Goal: Task Accomplishment & Management: Manage account settings

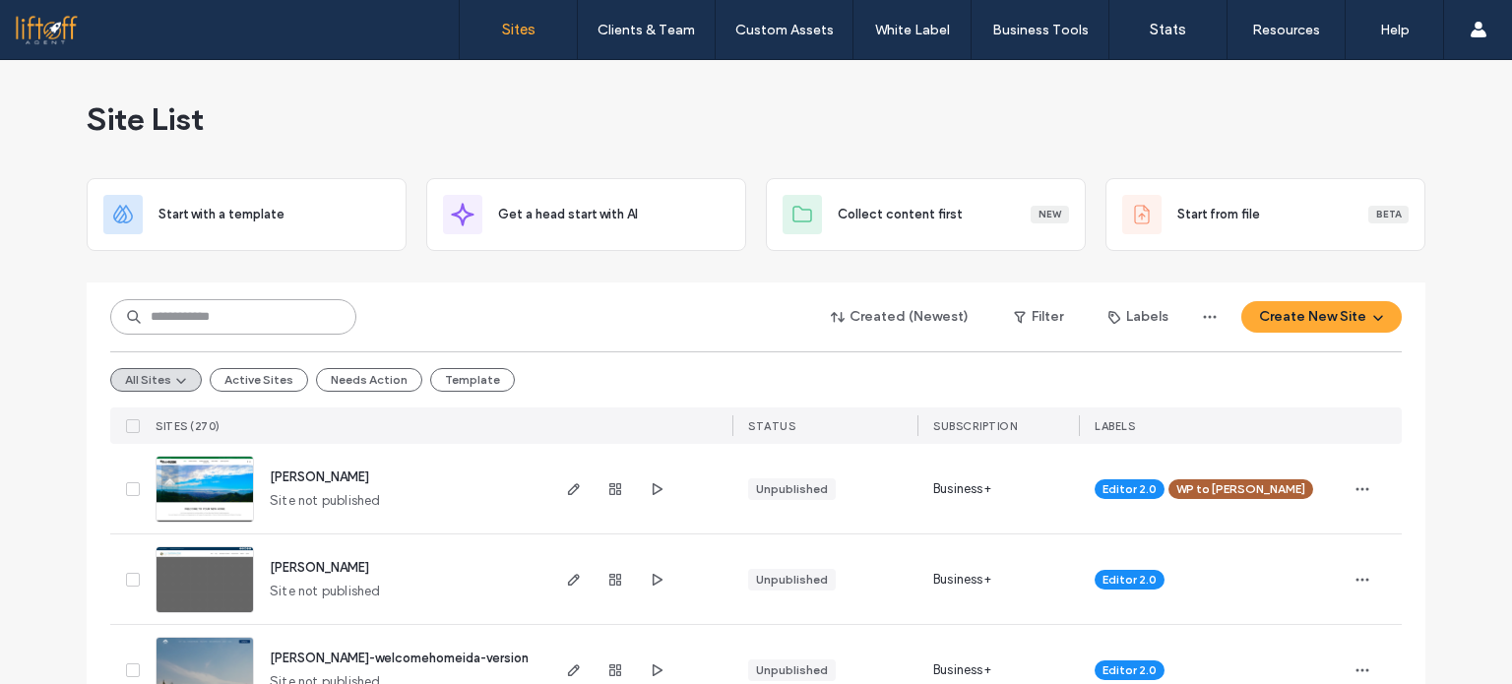
click at [245, 310] on input at bounding box center [233, 316] width 246 height 35
type input "*******"
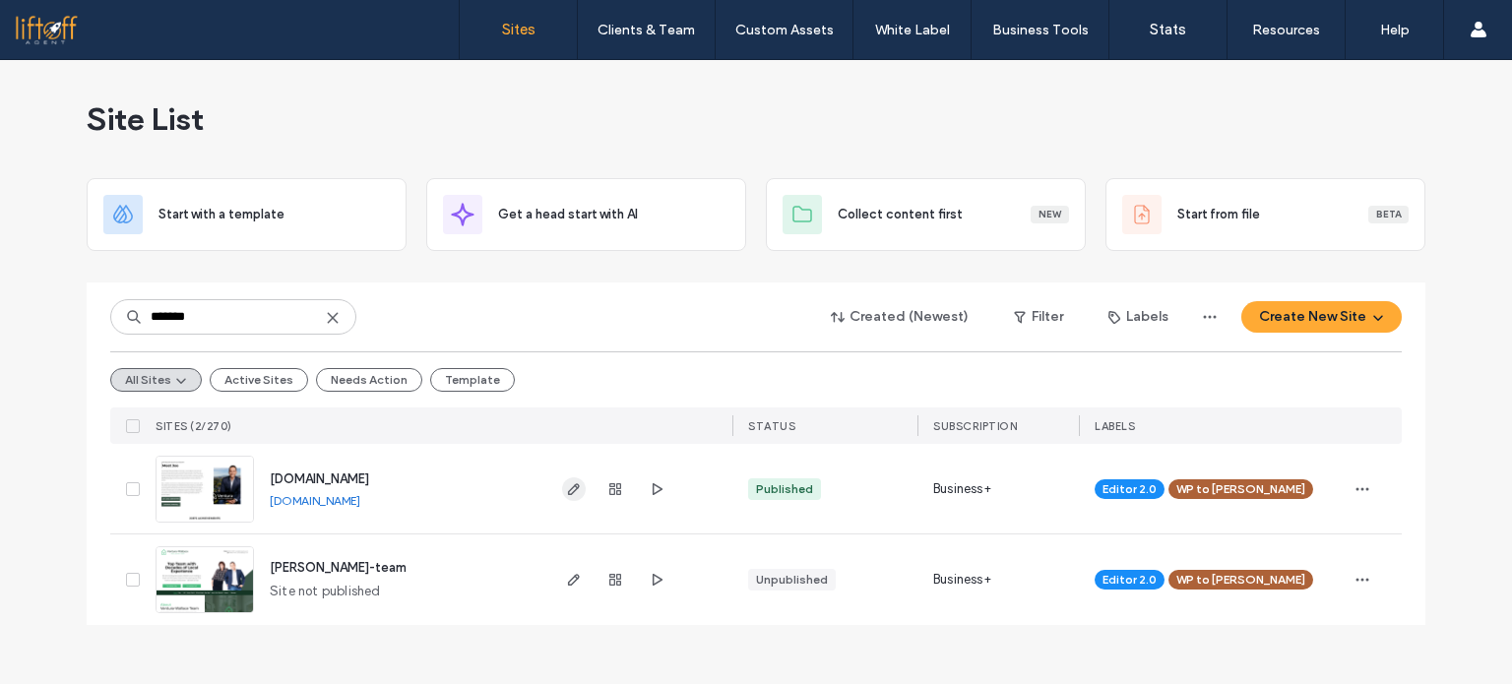
click at [579, 495] on icon "button" at bounding box center [574, 489] width 16 height 16
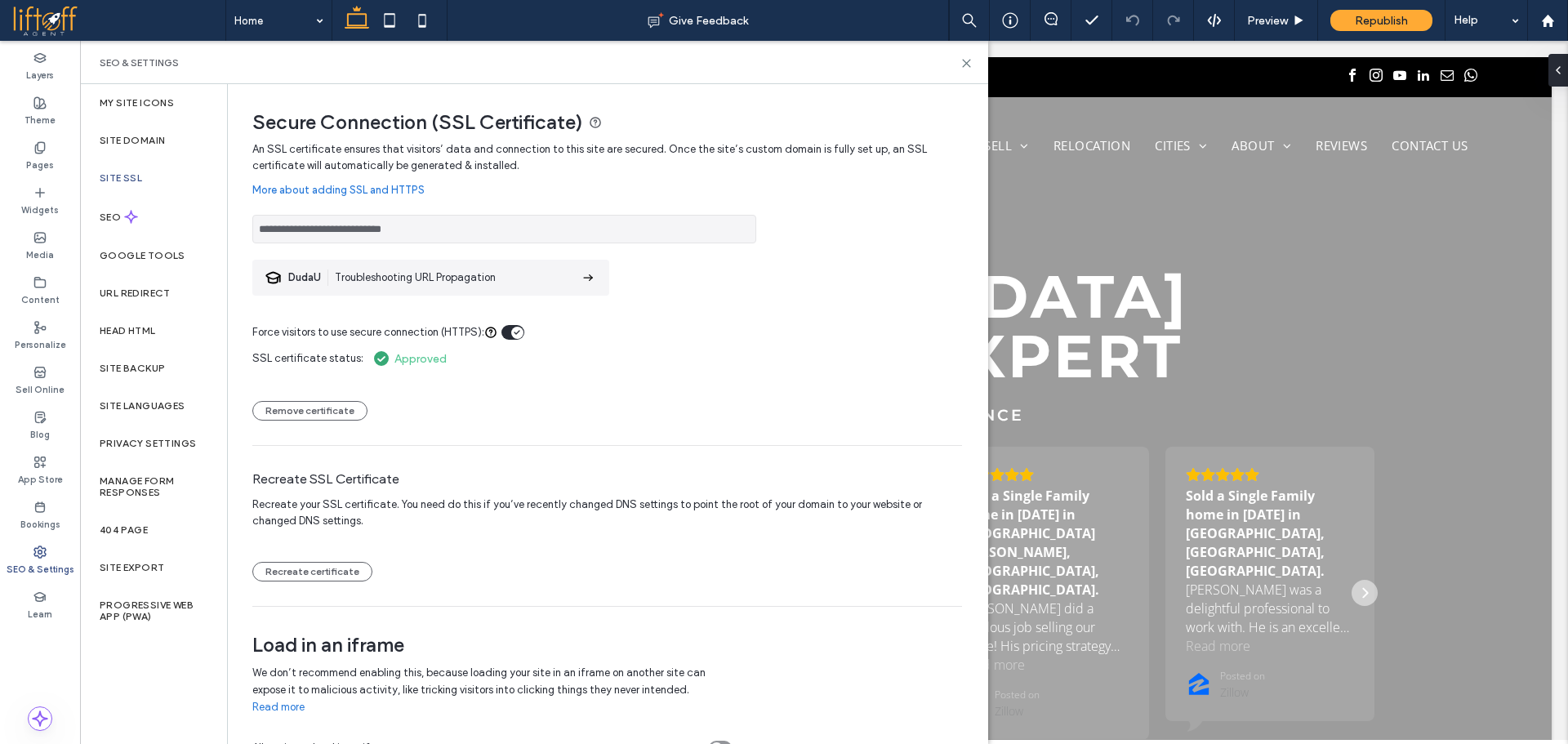
click at [907, 660] on div "Load in an iframe We don’t recommend enabling this, because loading your site i…" at bounding box center [606, 687] width 709 height 162
drag, startPoint x: 968, startPoint y: 62, endPoint x: 884, endPoint y: 21, distance: 93.5
click at [968, 62] on use at bounding box center [967, 63] width 7 height 7
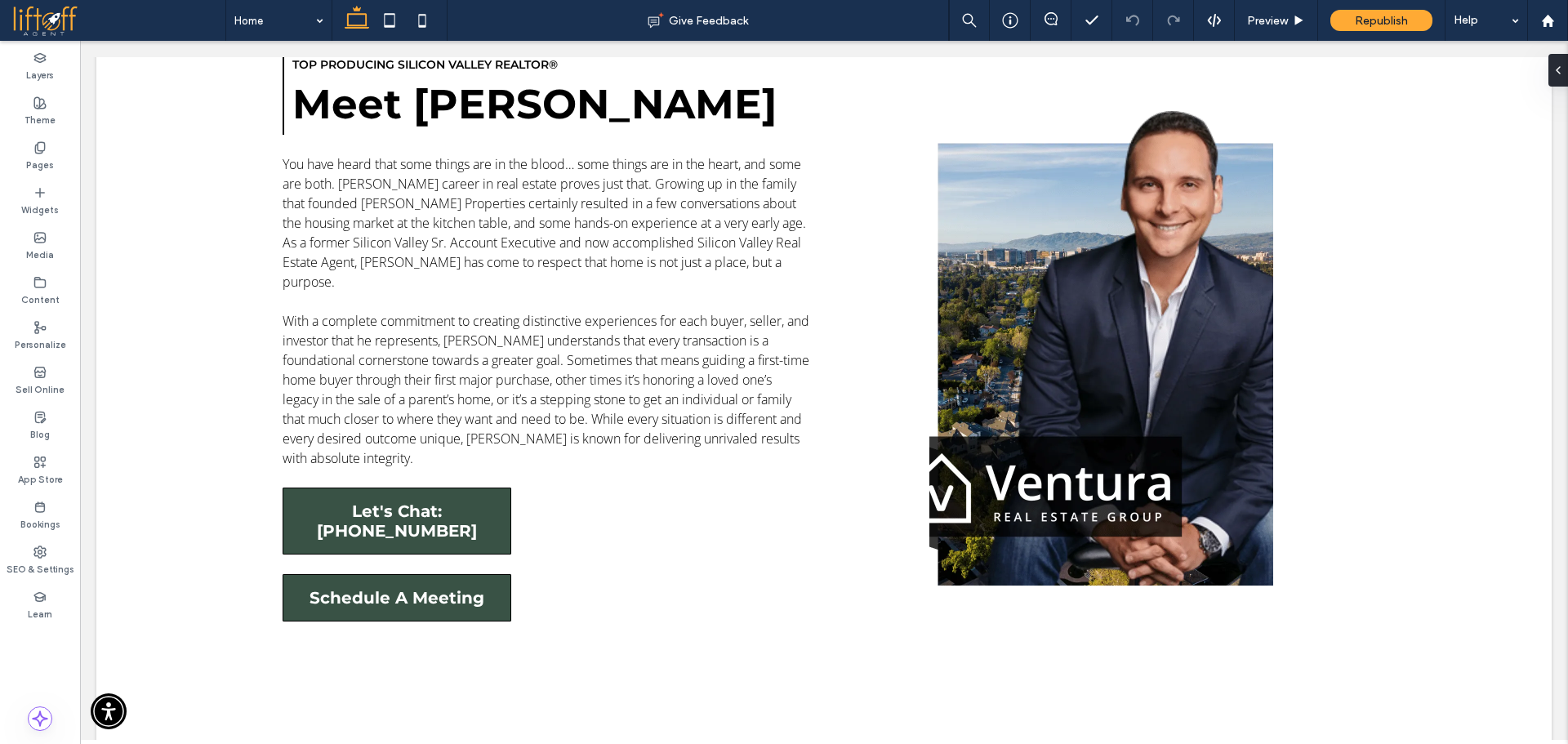
scroll to position [901, 0]
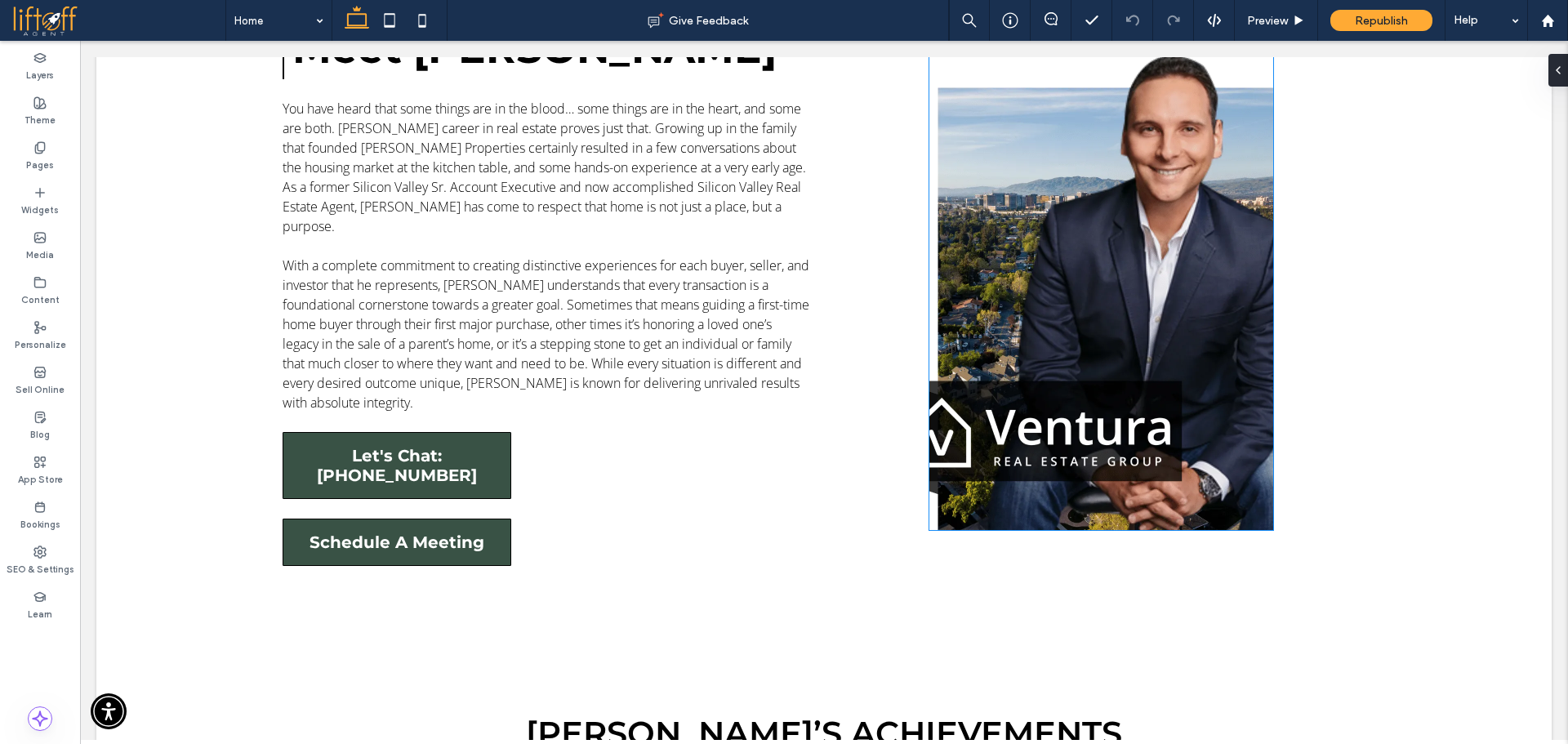
click at [963, 435] on img at bounding box center [1100, 283] width 343 height 494
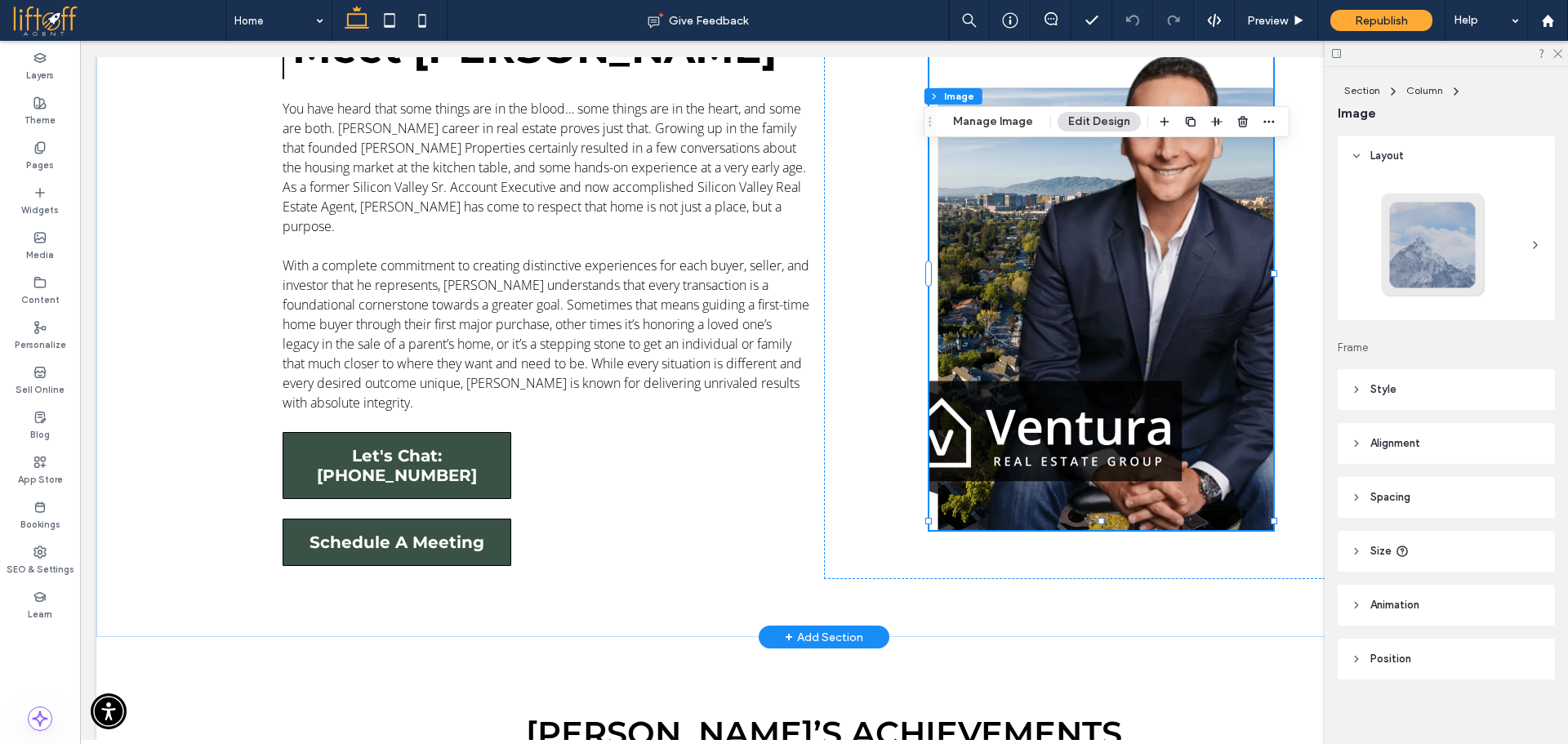
click at [970, 422] on img at bounding box center [1100, 283] width 343 height 494
click at [1430, 390] on header "Style" at bounding box center [1447, 389] width 217 height 41
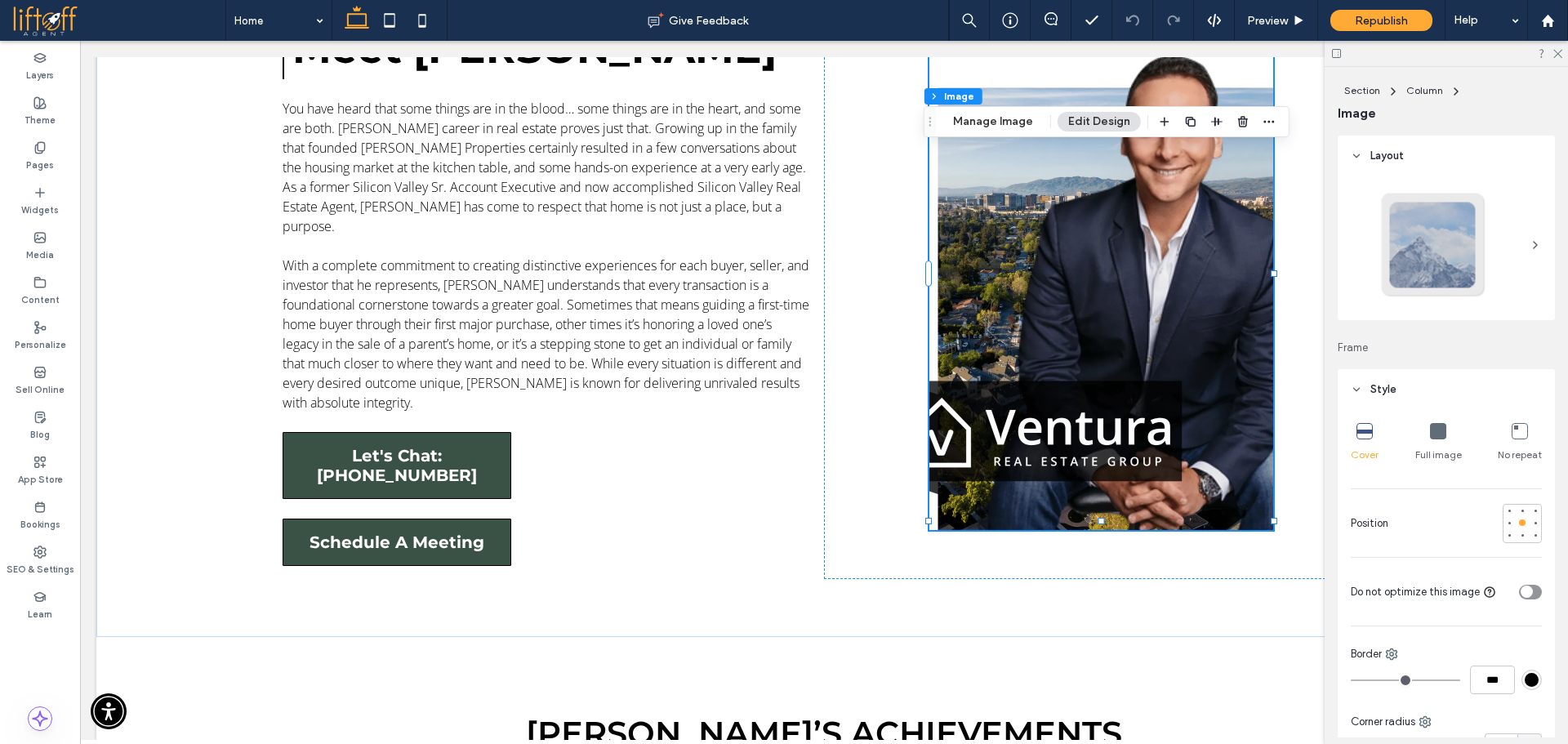
click at [1434, 437] on icon at bounding box center [1439, 431] width 17 height 17
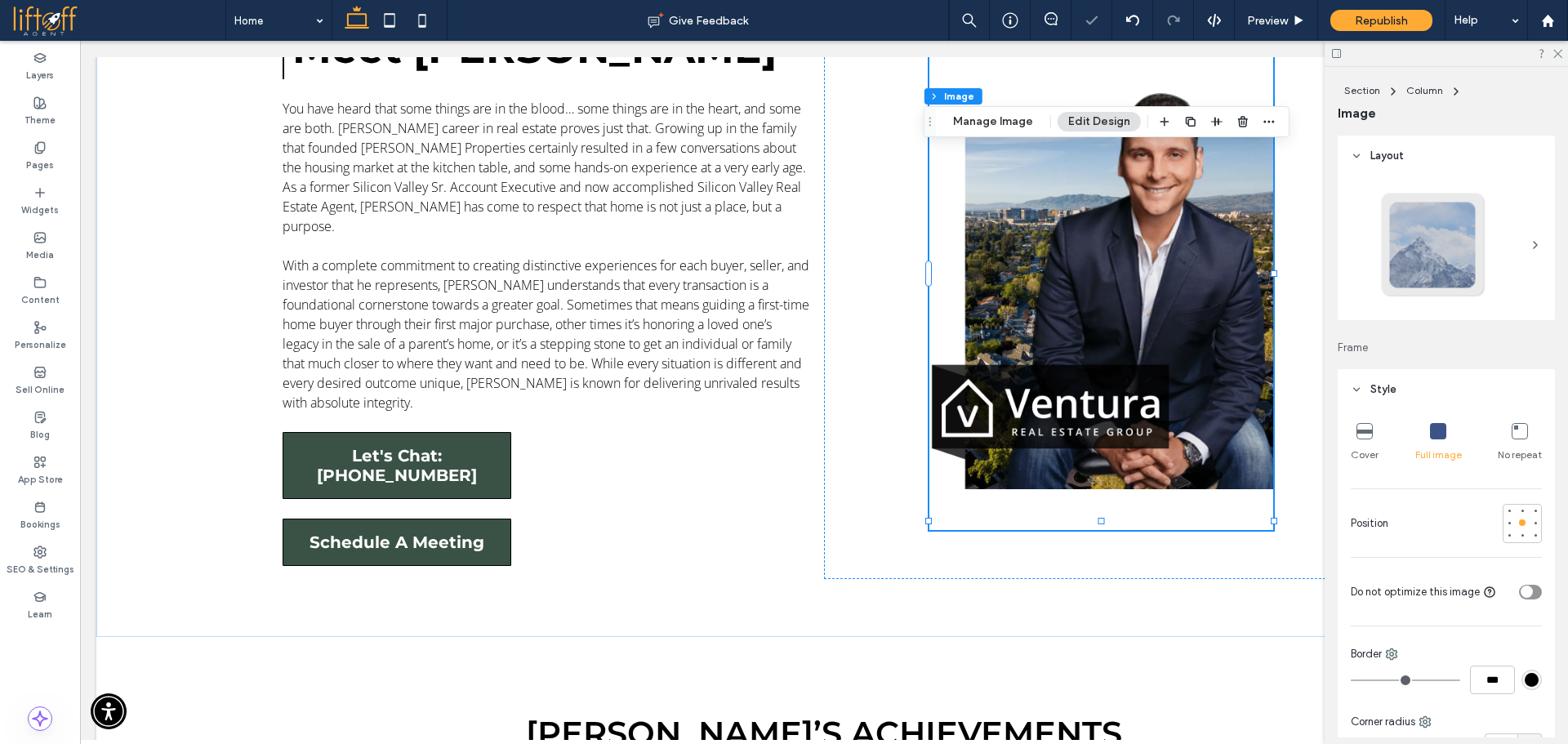
click at [1342, 435] on div "Cover Full image No repeat Position Do not optimize this image Border *** Corne…" at bounding box center [1447, 727] width 217 height 634
click at [1347, 429] on div "Cover Full image No repeat Position Do not optimize this image Border *** Corne…" at bounding box center [1447, 727] width 217 height 634
click at [1359, 440] on div at bounding box center [1365, 432] width 17 height 18
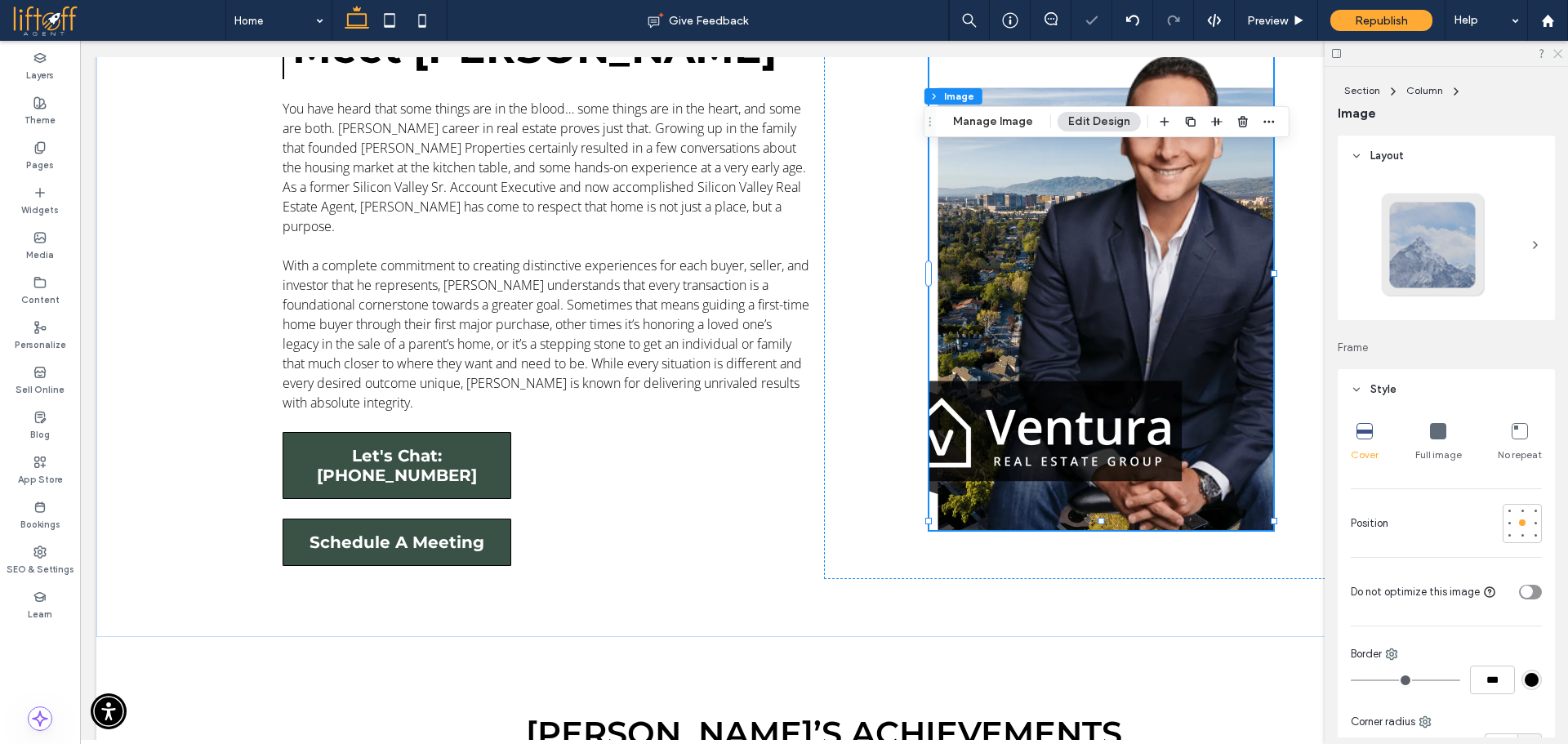
click at [1551, 48] on icon at bounding box center [1556, 52] width 11 height 11
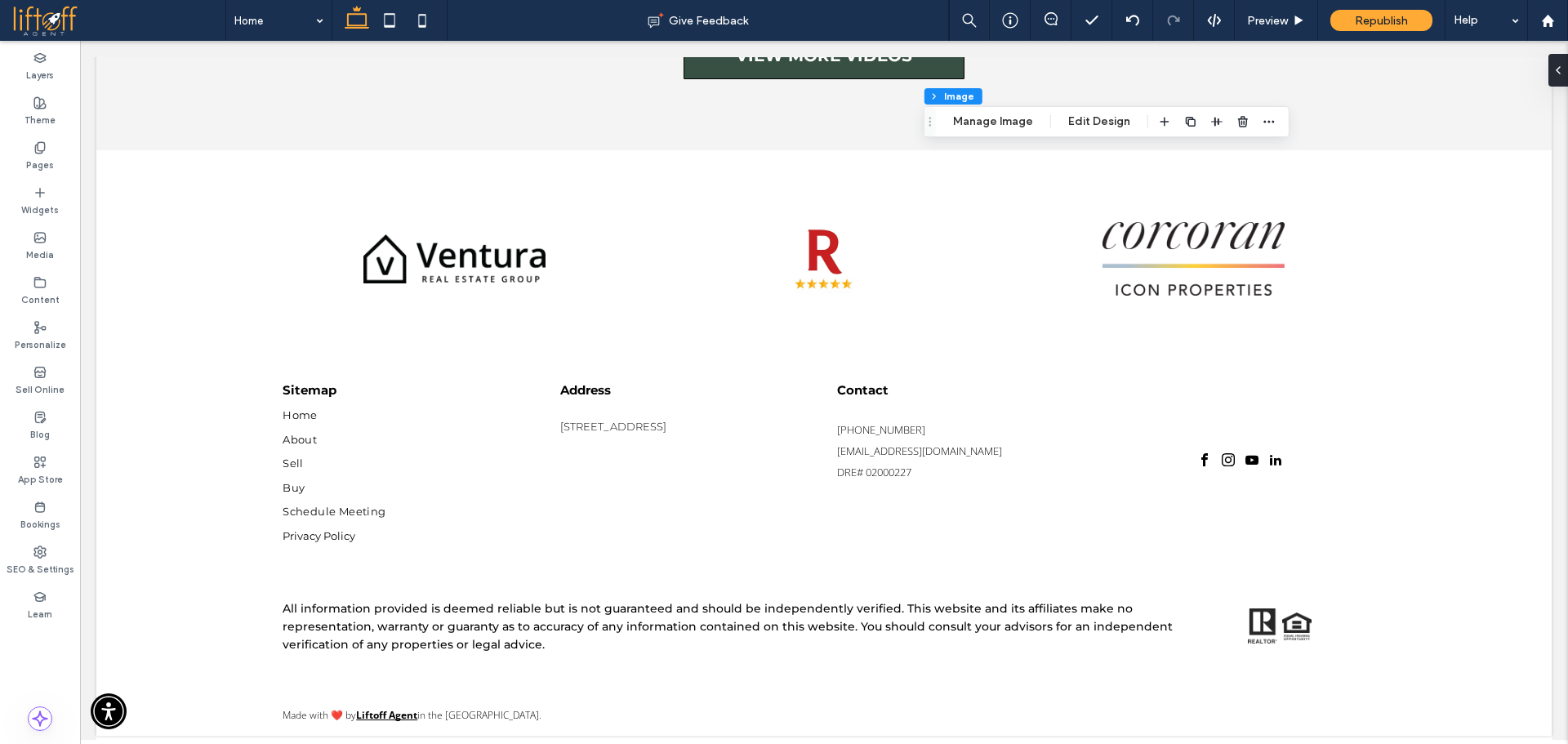
scroll to position [8299, 0]
click at [1549, 12] on div at bounding box center [1547, 20] width 41 height 41
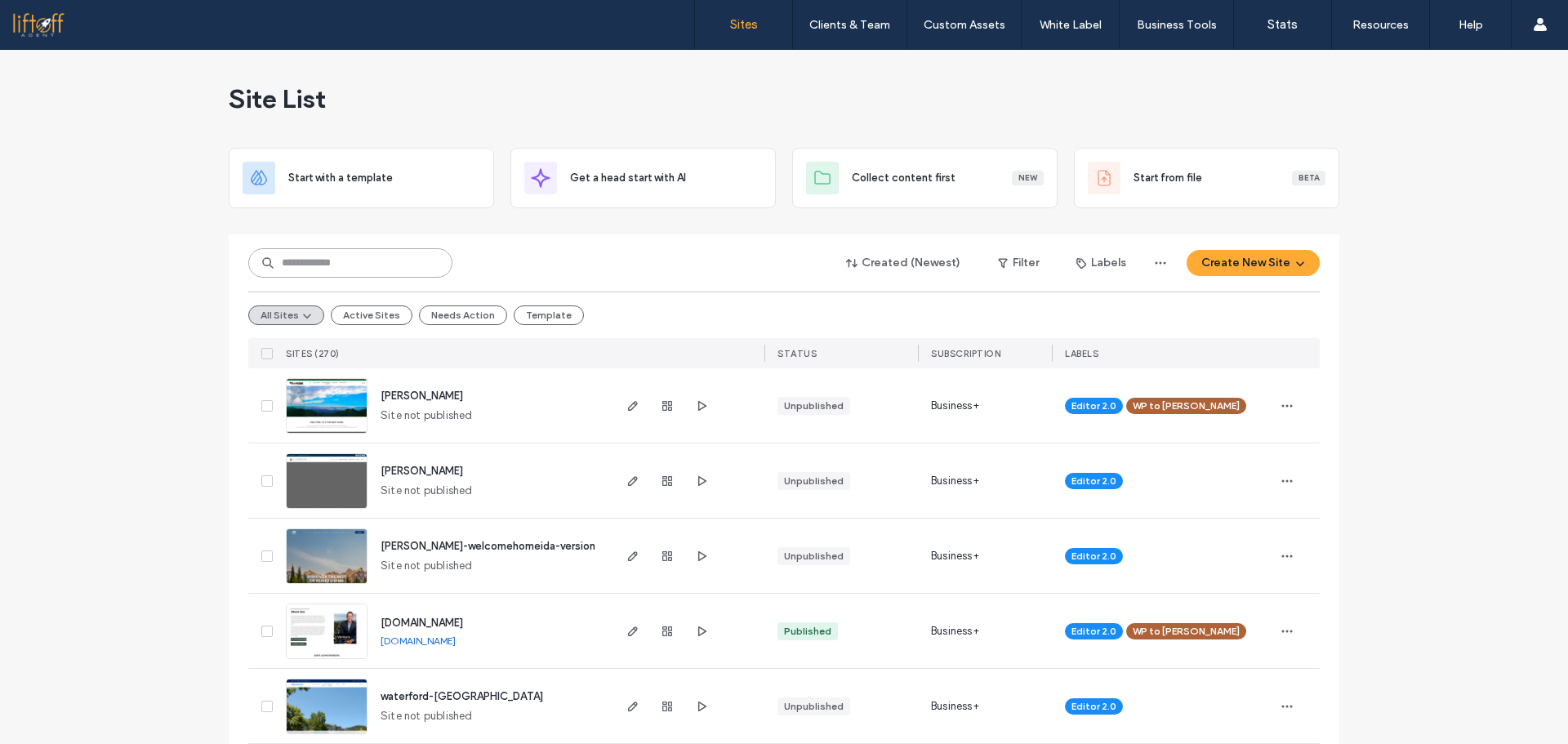
click at [318, 269] on input at bounding box center [350, 262] width 204 height 29
type input "*******"
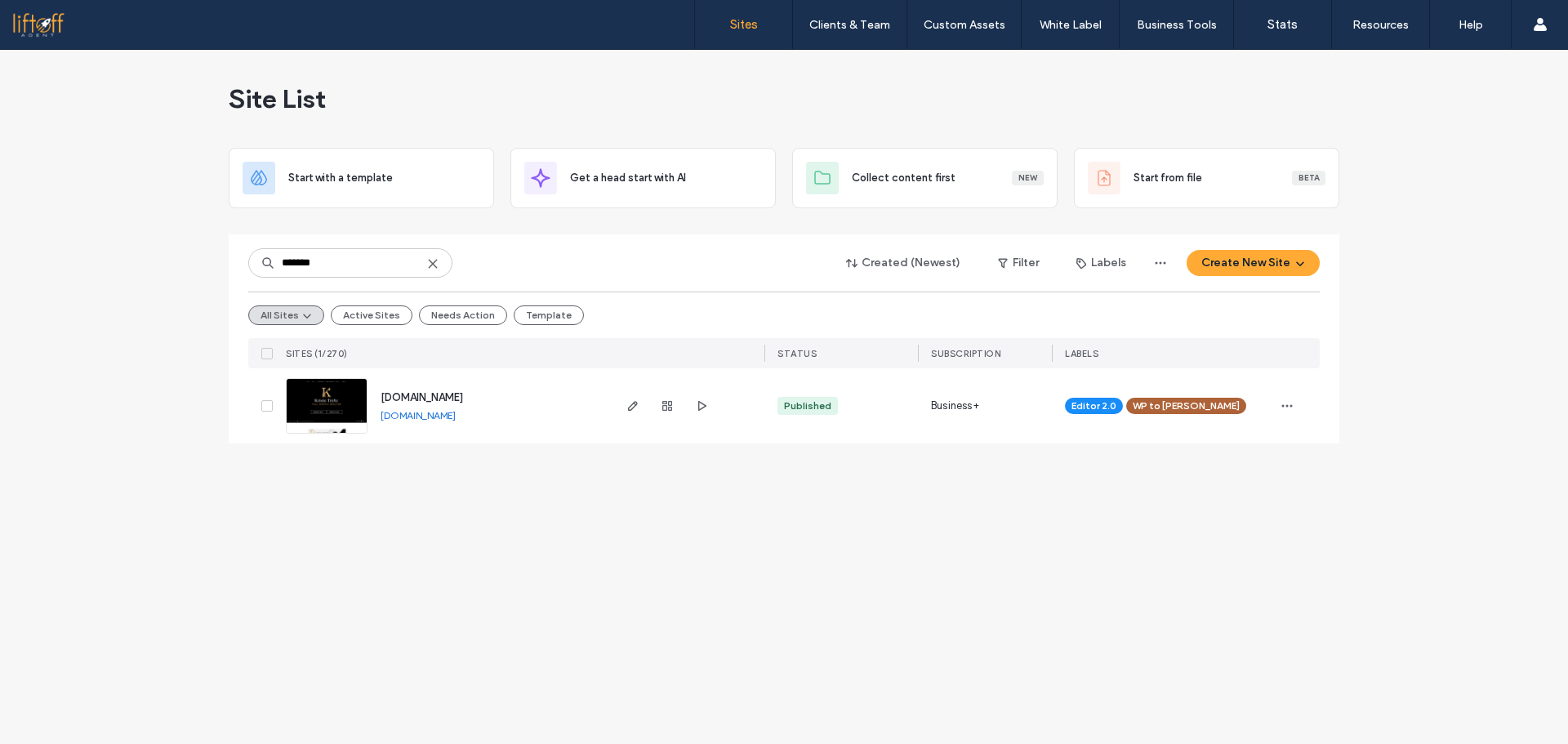
click at [455, 413] on link "[DOMAIN_NAME]" at bounding box center [418, 415] width 75 height 12
click at [638, 409] on icon "button" at bounding box center [633, 406] width 13 height 13
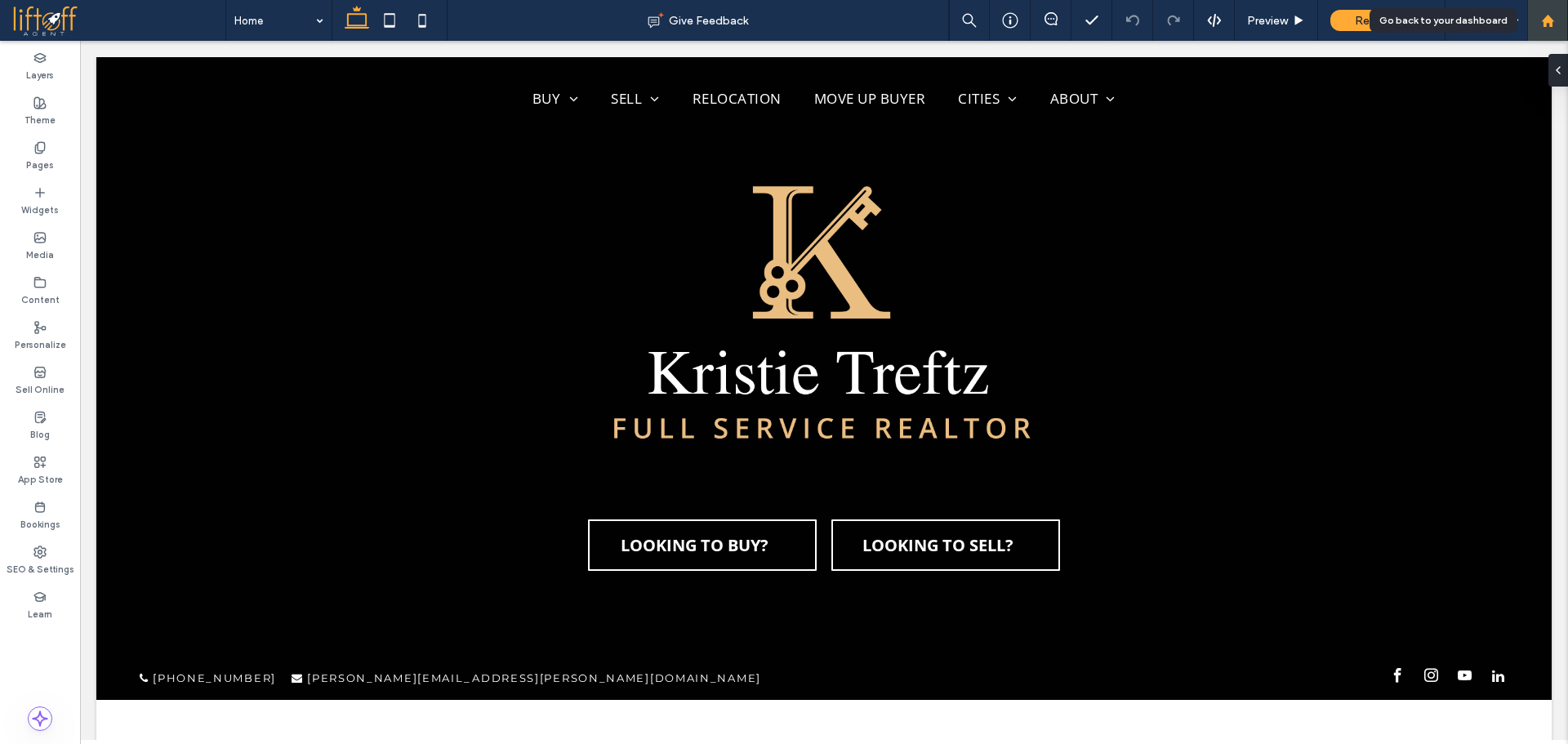
click at [1561, 21] on div at bounding box center [1547, 21] width 39 height 14
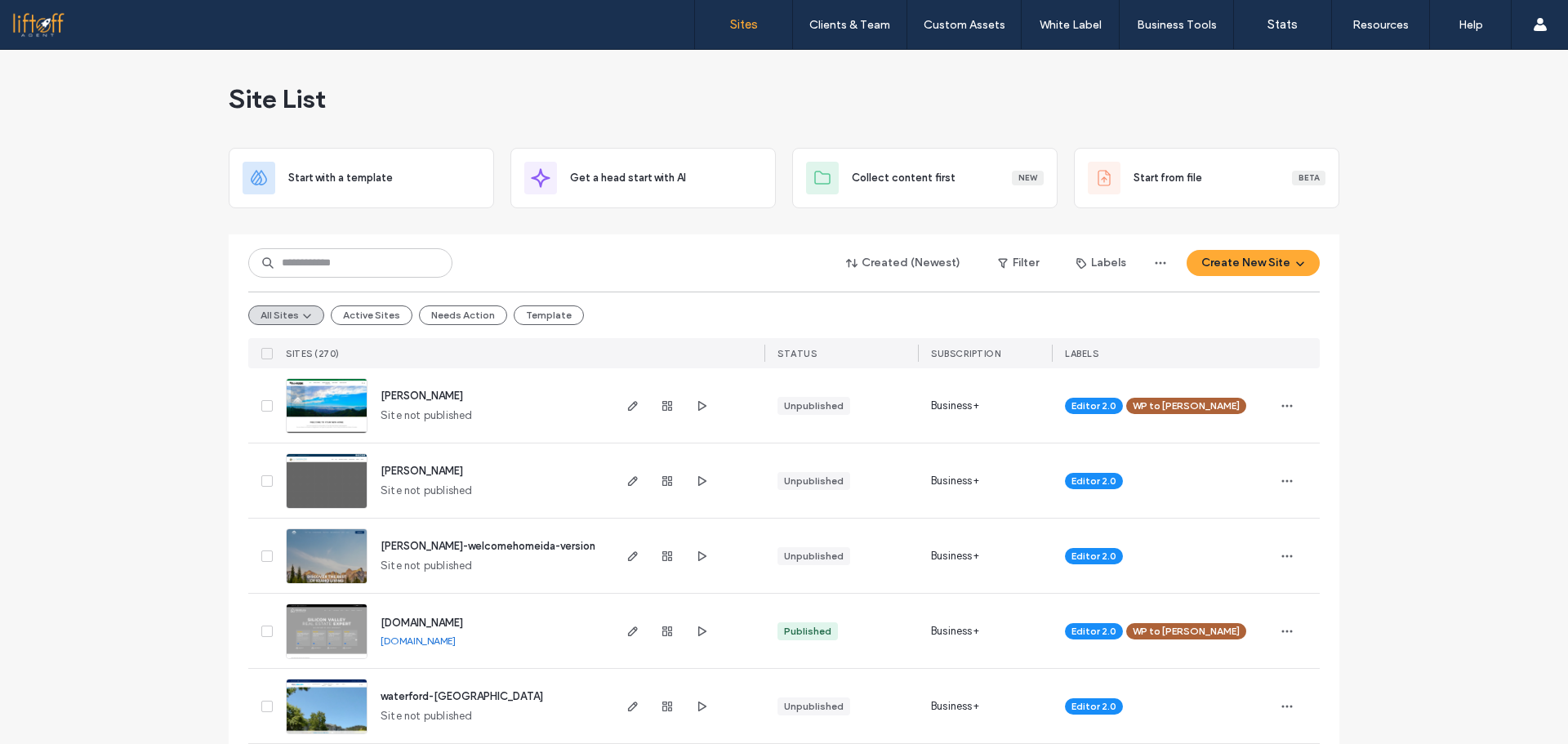
click at [745, 26] on label "Sites" at bounding box center [743, 25] width 27 height 15
